Goal: Consume media (video, audio): Consume media (video, audio)

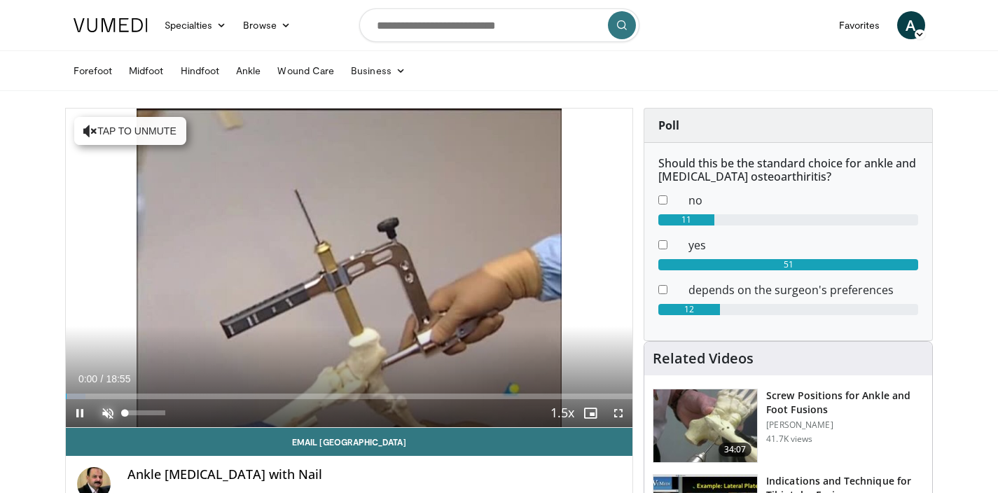
click at [106, 416] on span "Video Player" at bounding box center [108, 413] width 28 height 28
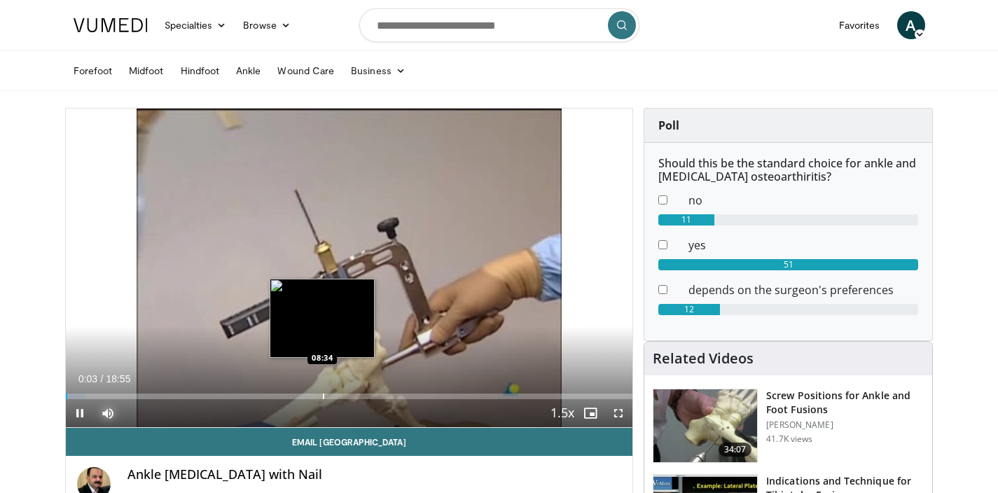
click at [322, 391] on div "Loaded : 3.51% 00:04 08:34" at bounding box center [349, 392] width 567 height 13
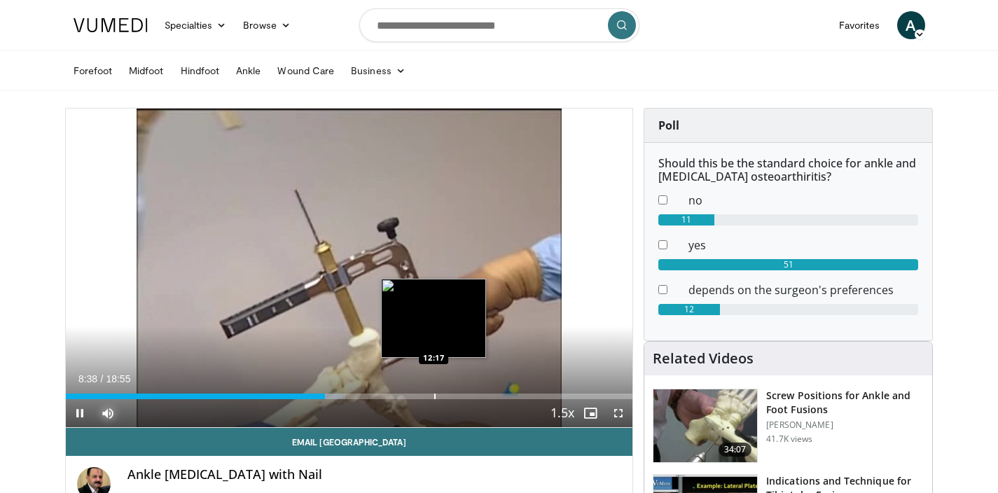
click at [433, 391] on div "Loaded : 49.34% 08:38 12:17" at bounding box center [349, 392] width 567 height 13
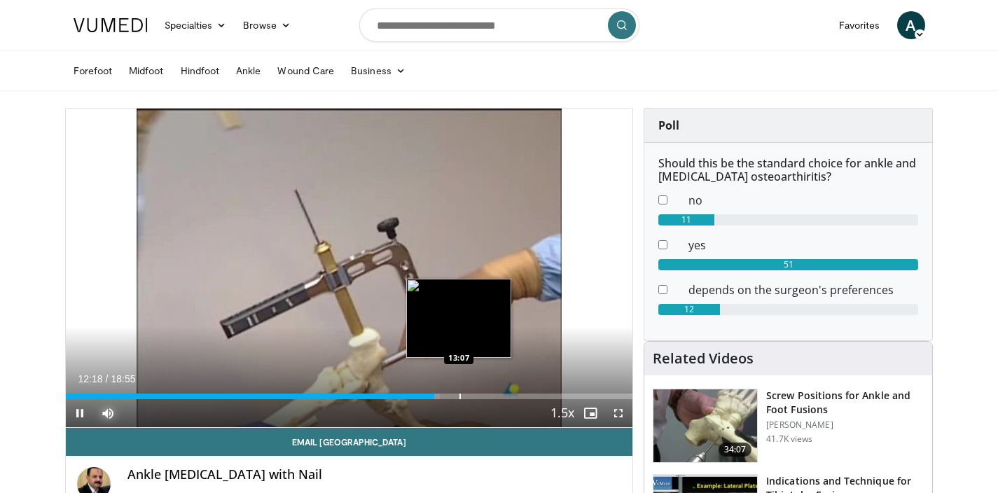
click at [459, 389] on div "Loaded : 66.07% 12:18 13:07" at bounding box center [349, 392] width 567 height 13
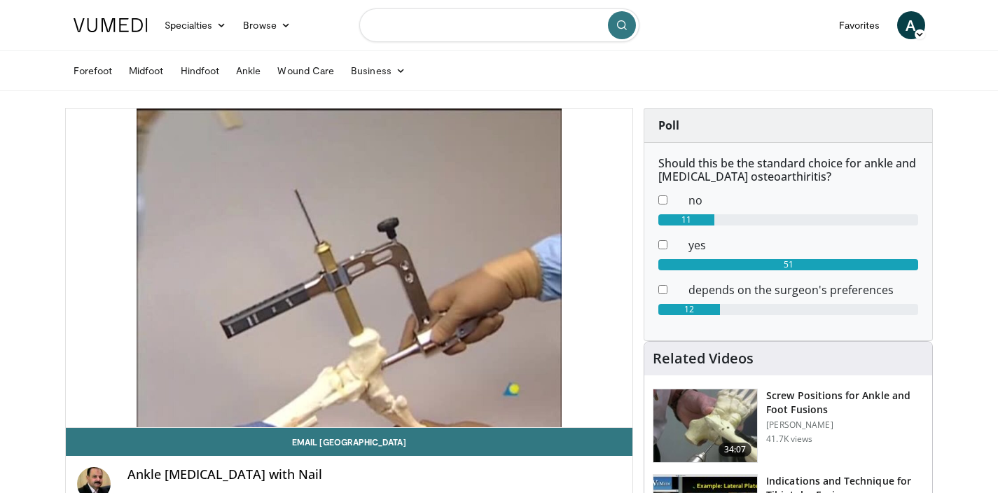
click at [456, 20] on input "Search topics, interventions" at bounding box center [499, 25] width 280 height 34
type input "********"
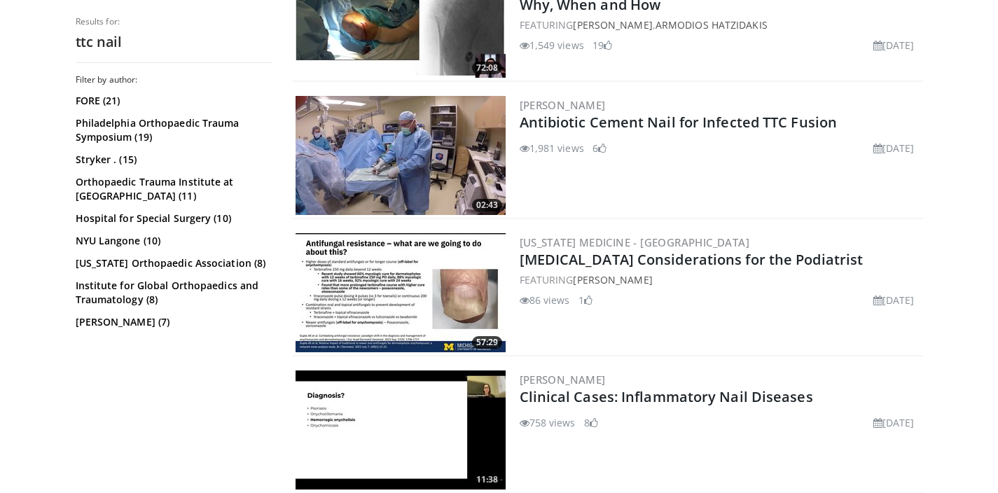
scroll to position [894, 0]
